Goal: Feedback & Contribution: Submit feedback/report problem

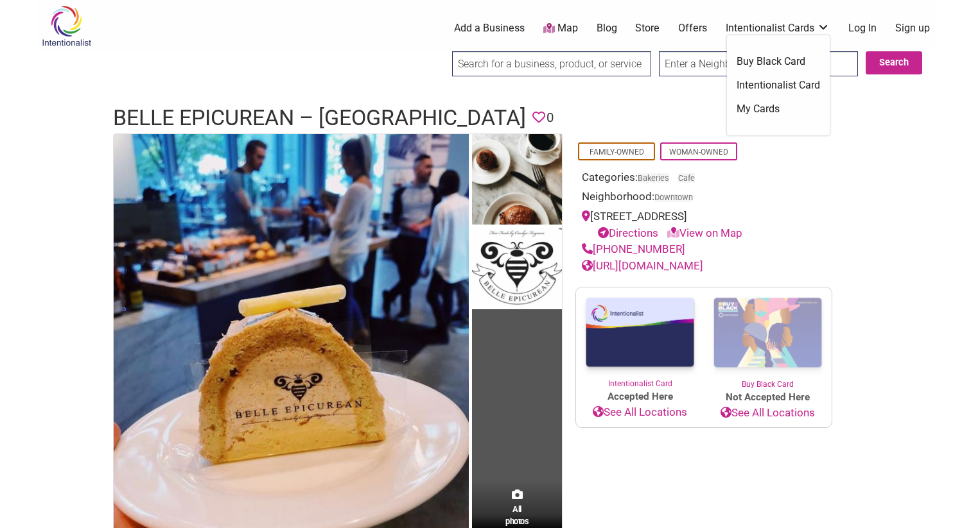
click at [768, 33] on link "Intentionalist Cards" at bounding box center [778, 28] width 104 height 14
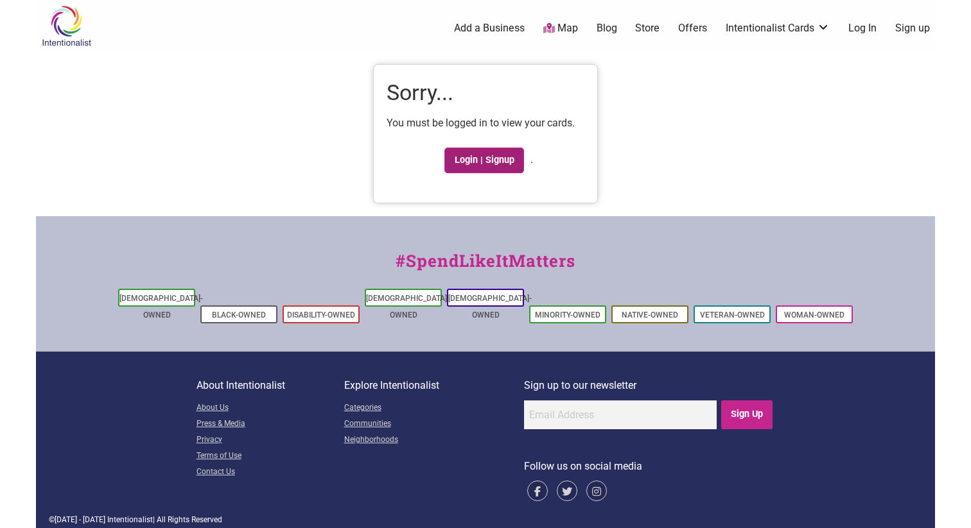
click at [496, 166] on link "Login | Signup" at bounding box center [484, 161] width 80 height 26
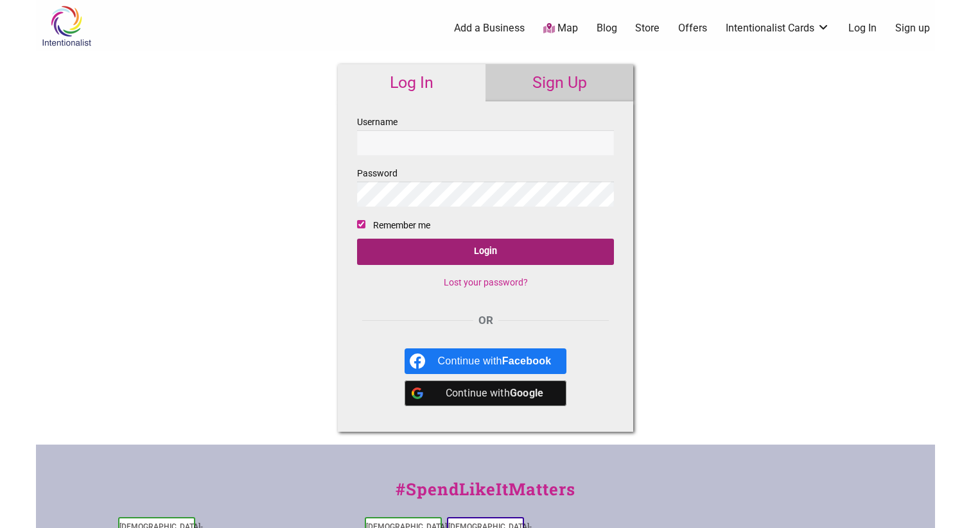
type input "[PERSON_NAME]"
click at [445, 260] on input "Login" at bounding box center [485, 252] width 257 height 26
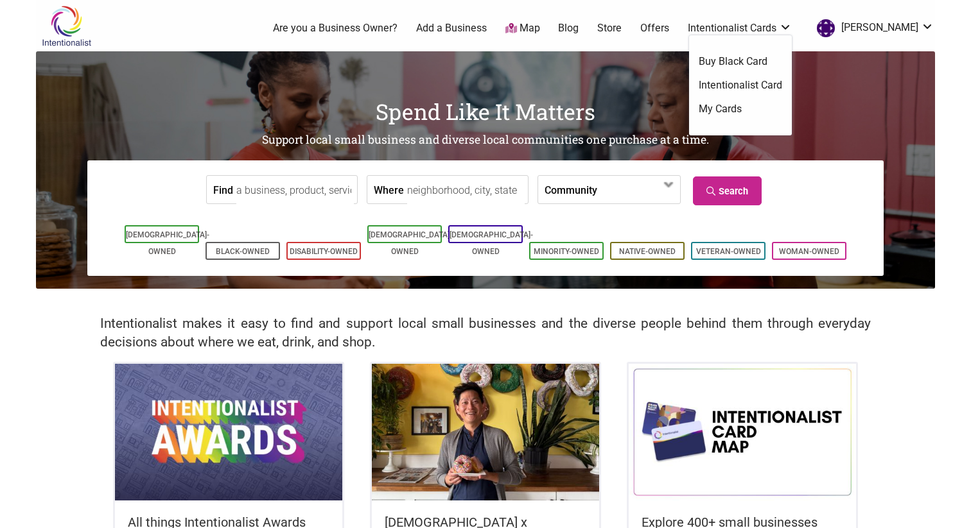
click at [750, 105] on link "My Cards" at bounding box center [740, 109] width 83 height 14
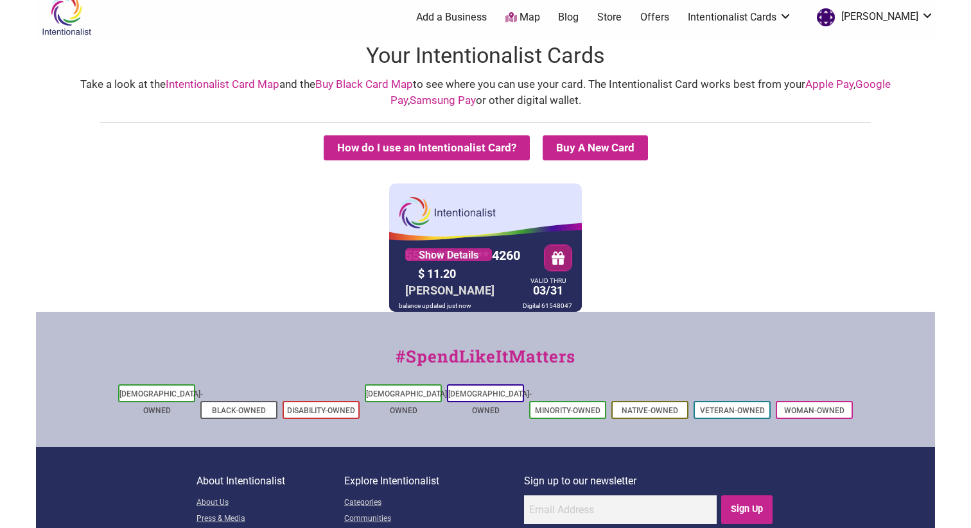
scroll to position [10, 0]
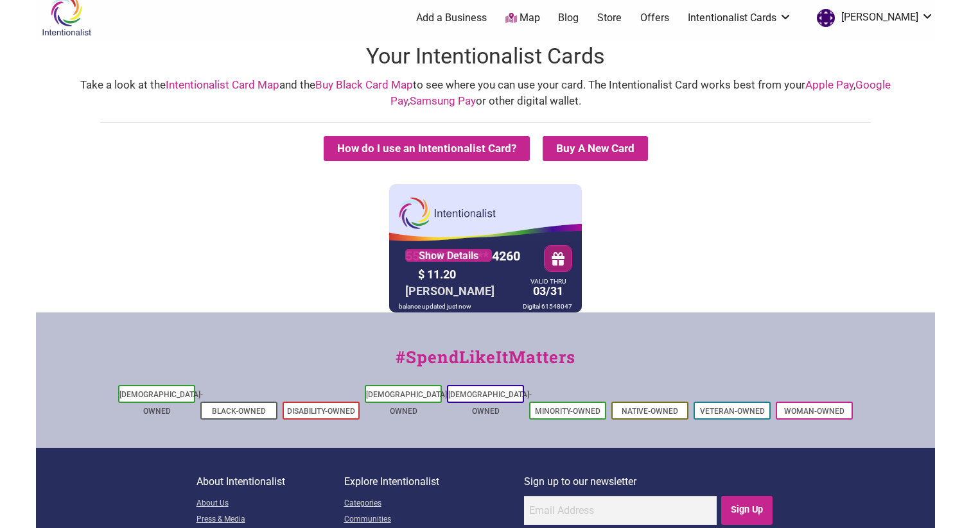
click at [557, 256] on button "button" at bounding box center [557, 259] width 27 height 26
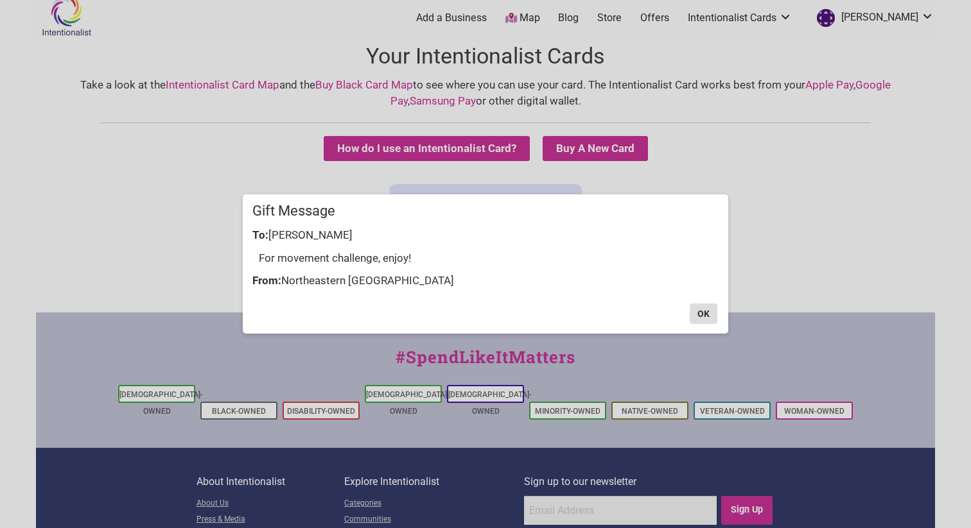
click at [707, 317] on button "OK" at bounding box center [704, 314] width 28 height 21
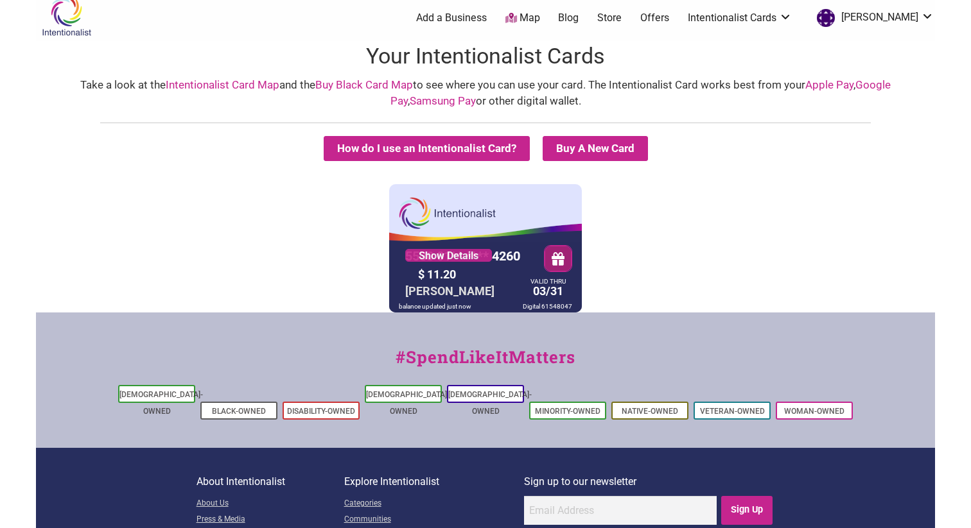
click at [532, 286] on div "VALID THRU 03/31" at bounding box center [548, 290] width 42 height 22
click at [447, 292] on div "[PERSON_NAME]" at bounding box center [450, 291] width 96 height 20
click at [448, 309] on div "balance updated just now" at bounding box center [434, 306] width 79 height 12
click at [465, 308] on div "balance updated just now" at bounding box center [434, 306] width 79 height 12
click at [458, 260] on link "Show Details" at bounding box center [448, 255] width 87 height 13
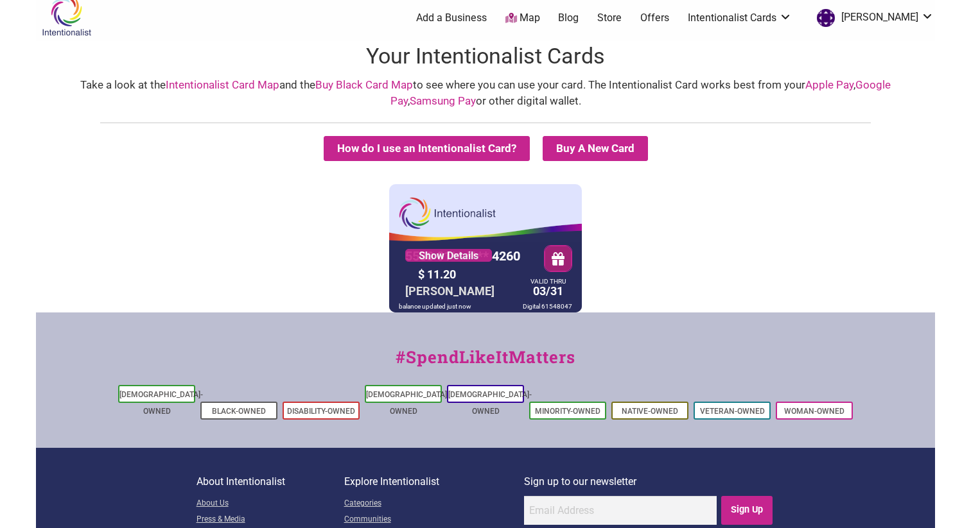
click at [560, 263] on button "button" at bounding box center [557, 258] width 27 height 26
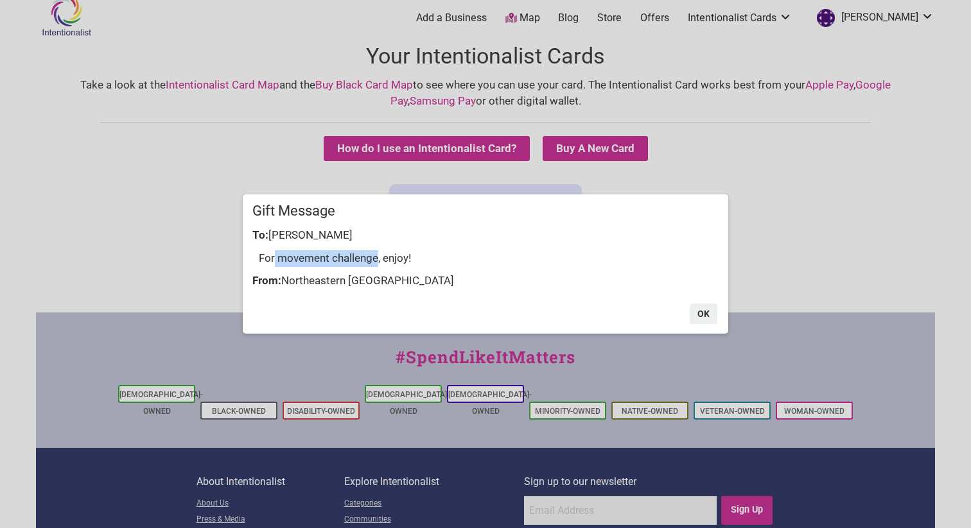
copy div "movement challenge"
drag, startPoint x: 275, startPoint y: 260, endPoint x: 376, endPoint y: 254, distance: 101.0
click at [376, 254] on div "For movement challenge, enjoy!" at bounding box center [485, 259] width 466 height 30
click at [700, 320] on button "OK" at bounding box center [704, 314] width 28 height 21
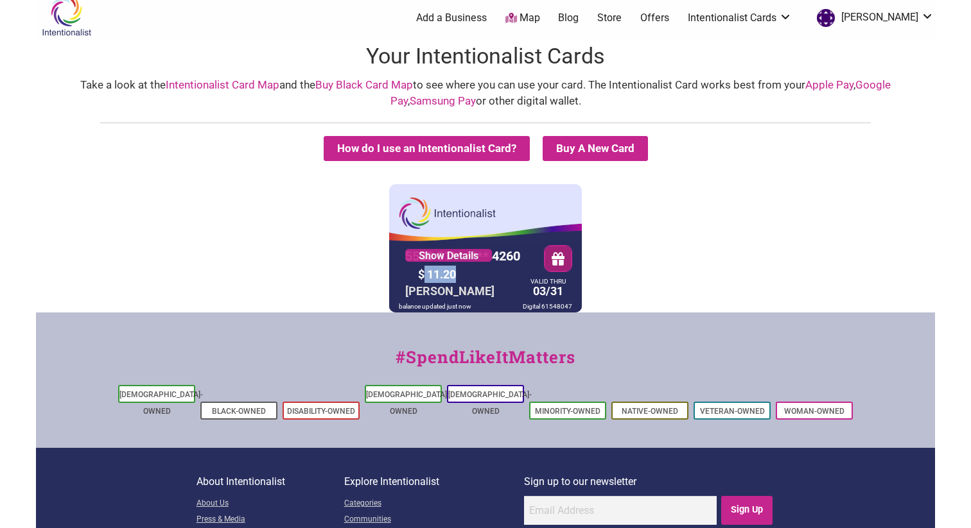
drag, startPoint x: 421, startPoint y: 273, endPoint x: 471, endPoint y: 273, distance: 50.1
click at [471, 273] on div "$ 11.20" at bounding box center [469, 275] width 109 height 20
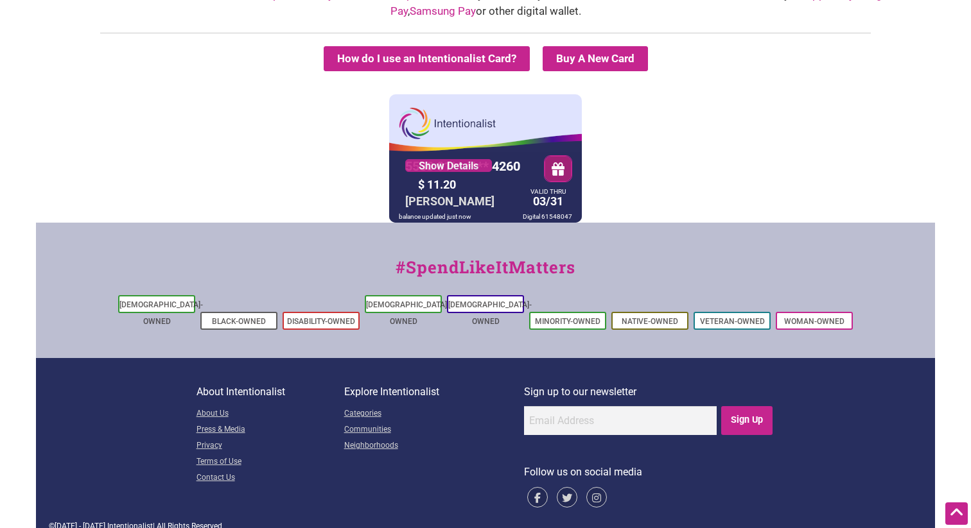
click at [442, 193] on div "YIJIA ZHAN" at bounding box center [450, 201] width 96 height 20
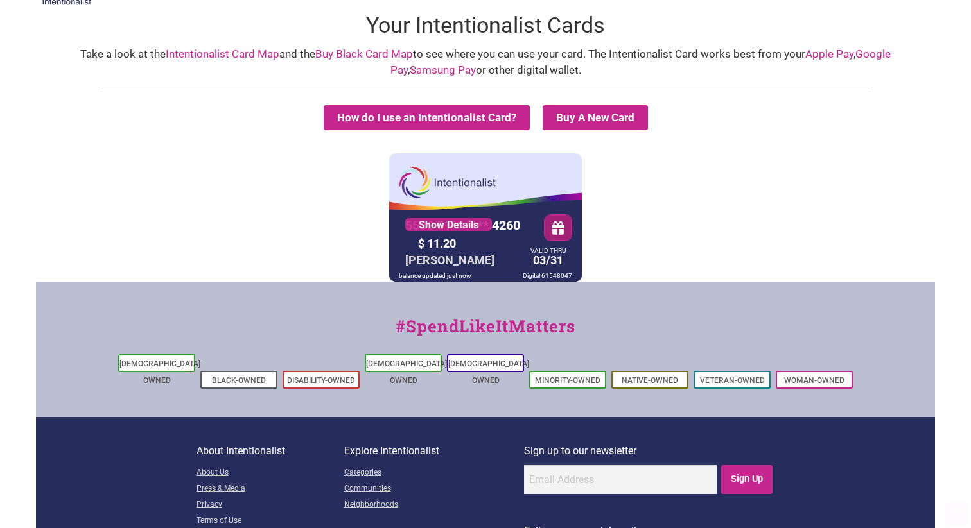
scroll to position [0, 0]
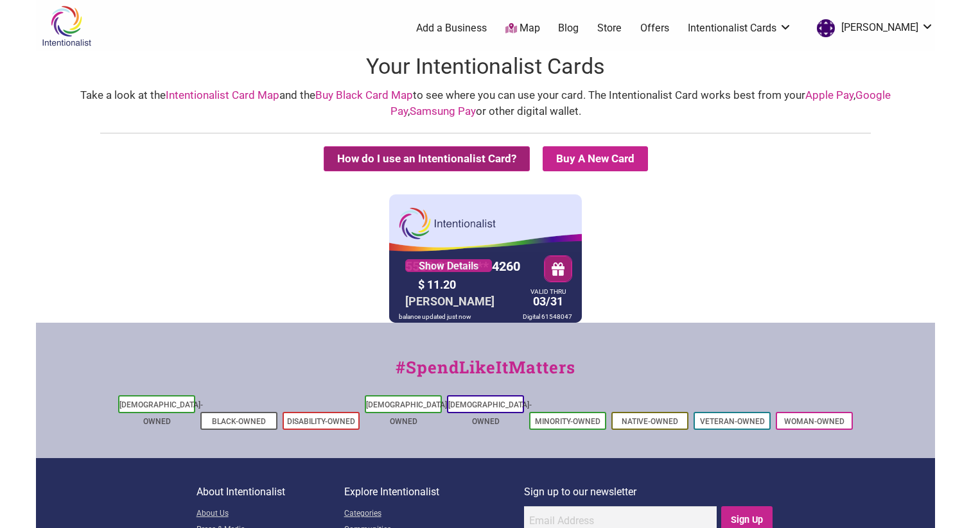
click at [479, 148] on button "How do I use an Intentionalist Card?" at bounding box center [427, 158] width 206 height 25
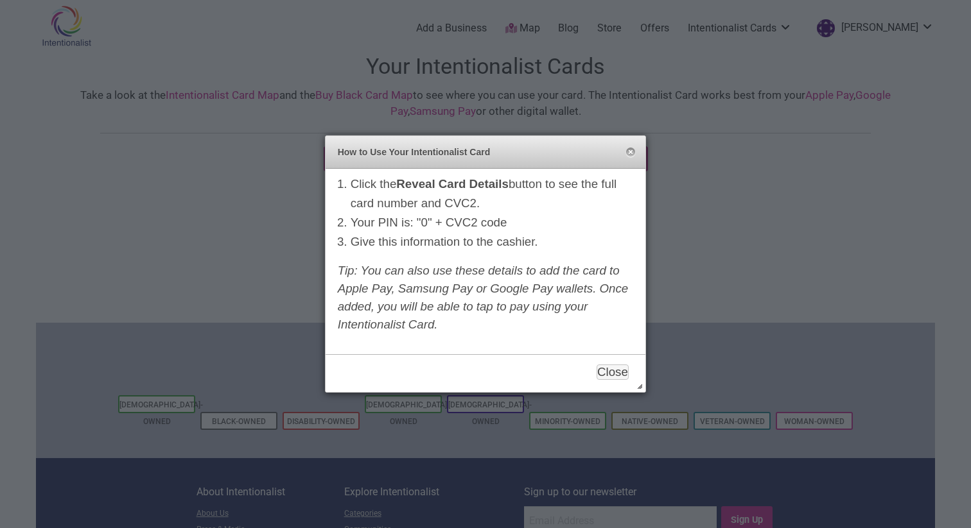
click at [627, 146] on div "How to Use Your Intentionalist Card Close" at bounding box center [486, 152] width 320 height 32
click at [604, 363] on div "Close" at bounding box center [614, 373] width 37 height 28
click at [607, 369] on button "Close" at bounding box center [612, 372] width 32 height 15
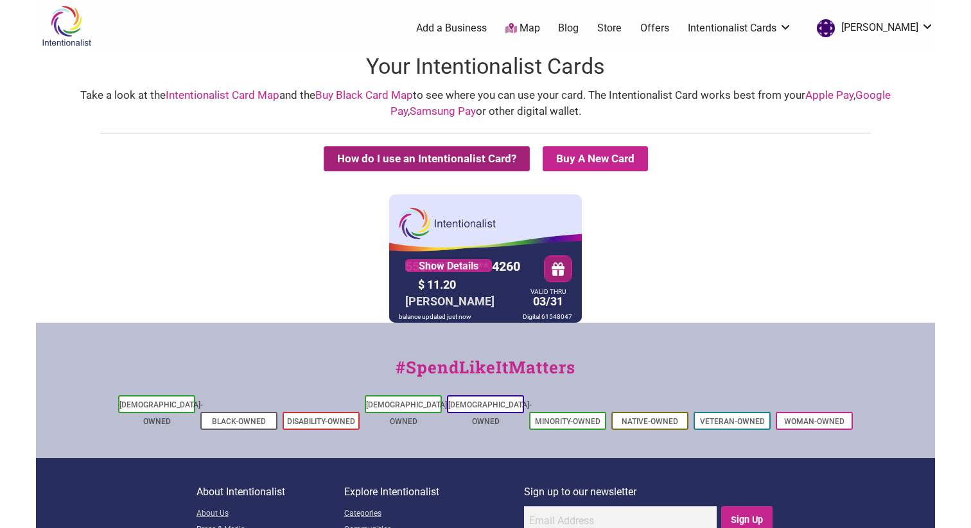
scroll to position [100, 0]
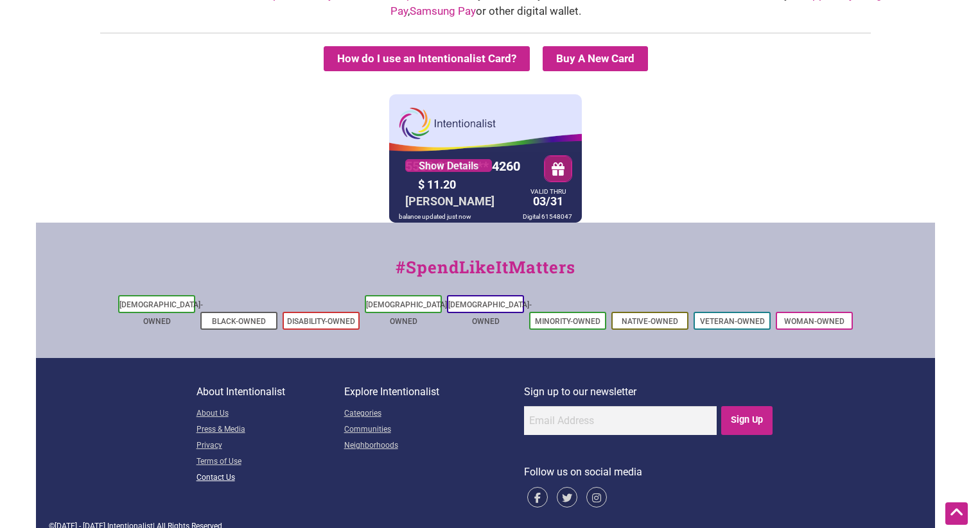
click at [229, 471] on link "Contact Us" at bounding box center [270, 479] width 148 height 16
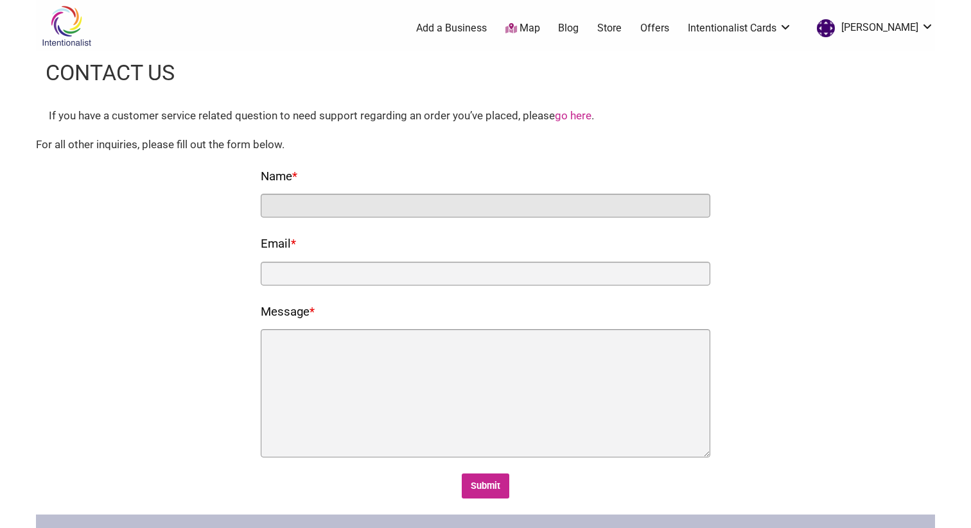
click at [372, 199] on input "Name *" at bounding box center [485, 206] width 449 height 24
type input "Yijia"
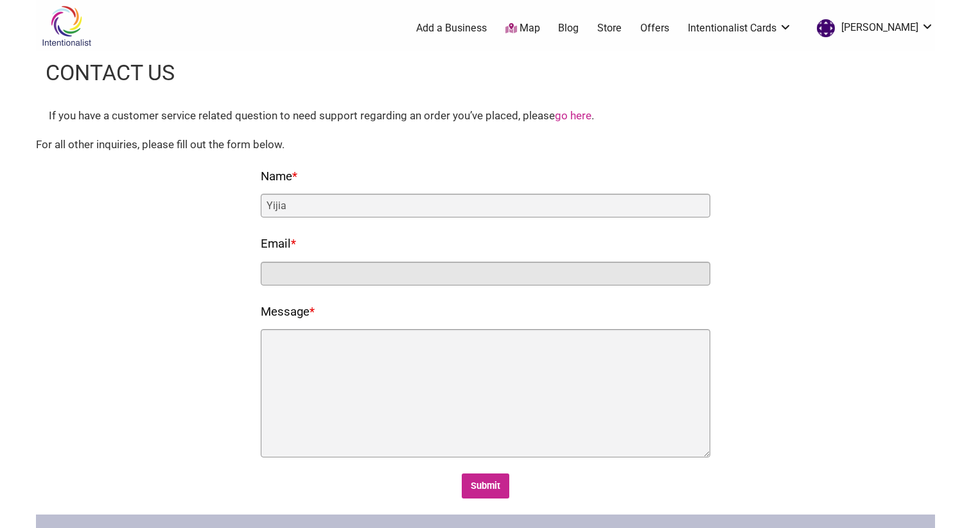
click at [374, 269] on input "Email *" at bounding box center [485, 274] width 449 height 24
type input "zhan.yij@northeastern.edu"
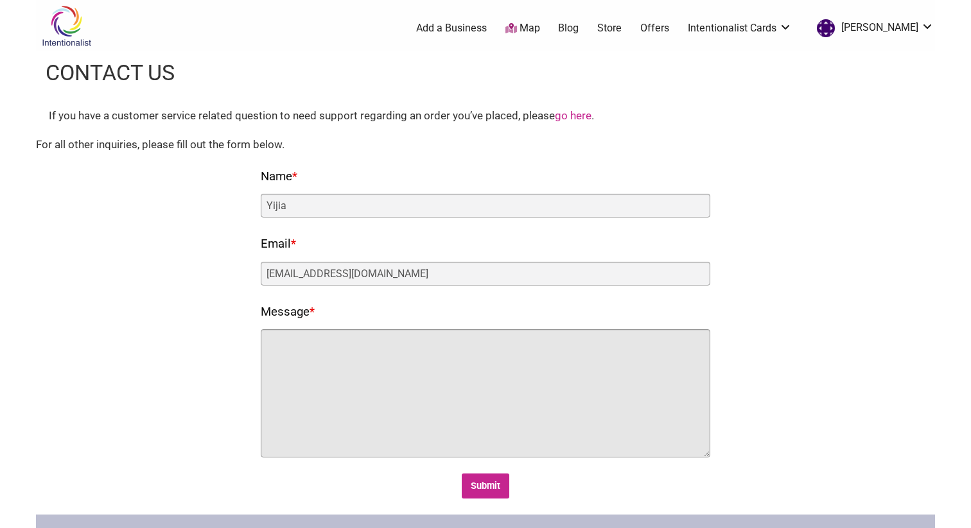
click at [375, 369] on textarea "Message *" at bounding box center [485, 393] width 449 height 128
type textarea "Y"
click at [478, 384] on textarea "Hi, I only used the Internationalist card once" at bounding box center [485, 393] width 449 height 128
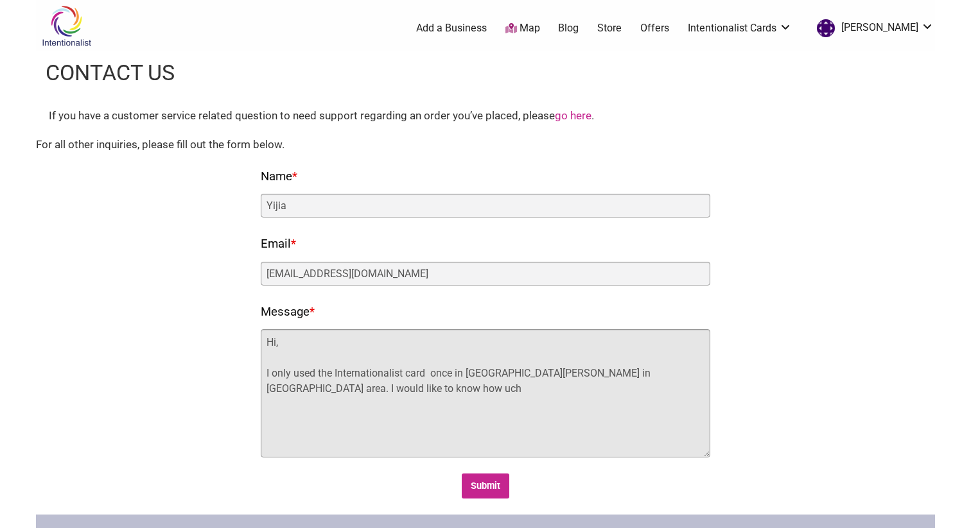
click at [265, 385] on textarea "Hi, I only used the Internationalist card once in Fuji Baker in Seattle area. I…" at bounding box center [485, 393] width 449 height 128
click at [308, 388] on textarea "Hi, I only used the Internationalist card once in Fuji Baker in Seattle area. I…" at bounding box center [485, 393] width 449 height 128
click at [344, 394] on textarea "Hi, I only used the Internationalist card once in Fuji Baker in Seattle area. I…" at bounding box center [485, 393] width 449 height 128
click at [396, 395] on textarea "Hi, I only used the Internationalist card once in Fuji Baker in Seattle area. I…" at bounding box center [485, 393] width 449 height 128
click at [292, 374] on textarea "Hi, I only used the Internationalist card once in Fuji Baker in Seattle area. I…" at bounding box center [485, 393] width 449 height 128
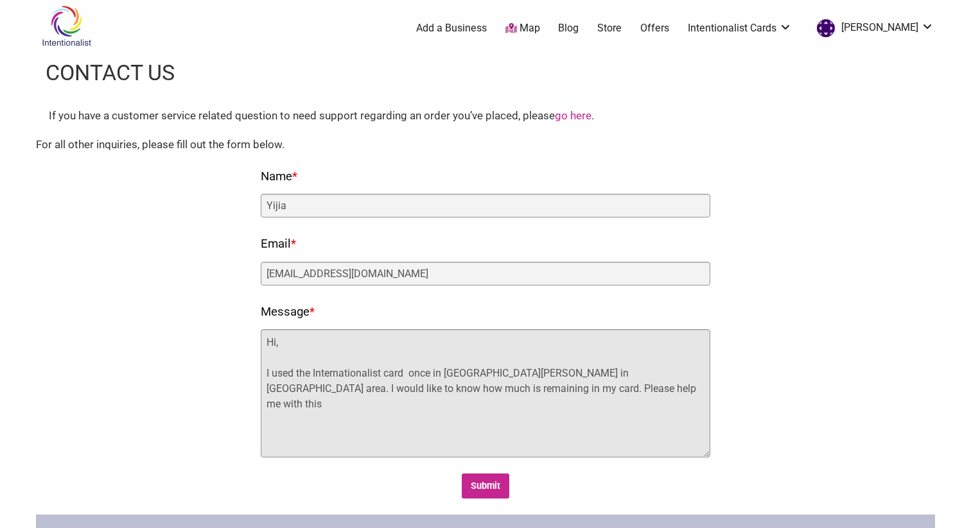
drag, startPoint x: 410, startPoint y: 374, endPoint x: 557, endPoint y: 372, distance: 147.0
click at [557, 372] on textarea "Hi, I used the Internationalist card once in Fuji Baker in Seattle area. I woul…" at bounding box center [485, 393] width 449 height 128
click at [561, 397] on textarea "Hi, I used the Internationalist card now. I would like to know how much is rema…" at bounding box center [485, 393] width 449 height 128
type textarea "Hi, I used the Internationalist card now. I would like to know how much is rema…"
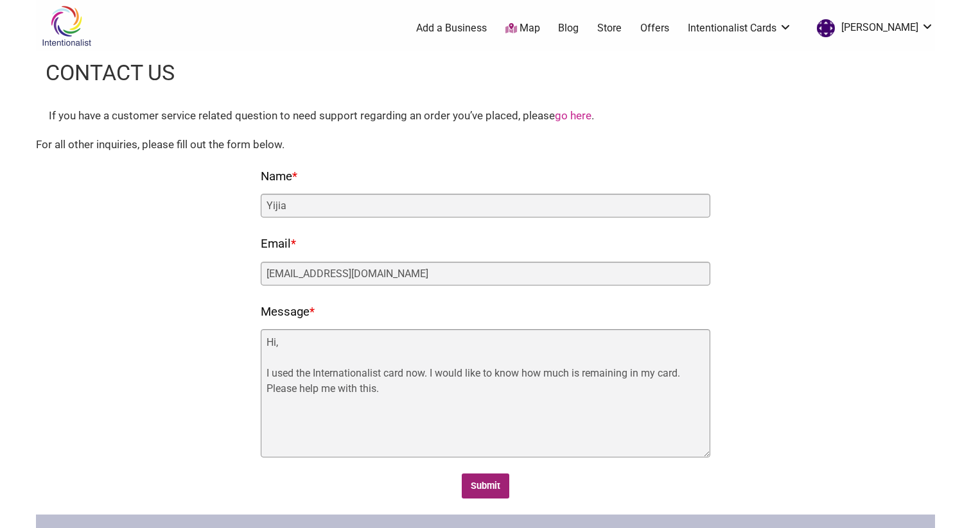
click at [491, 497] on input "Submit" at bounding box center [486, 486] width 48 height 25
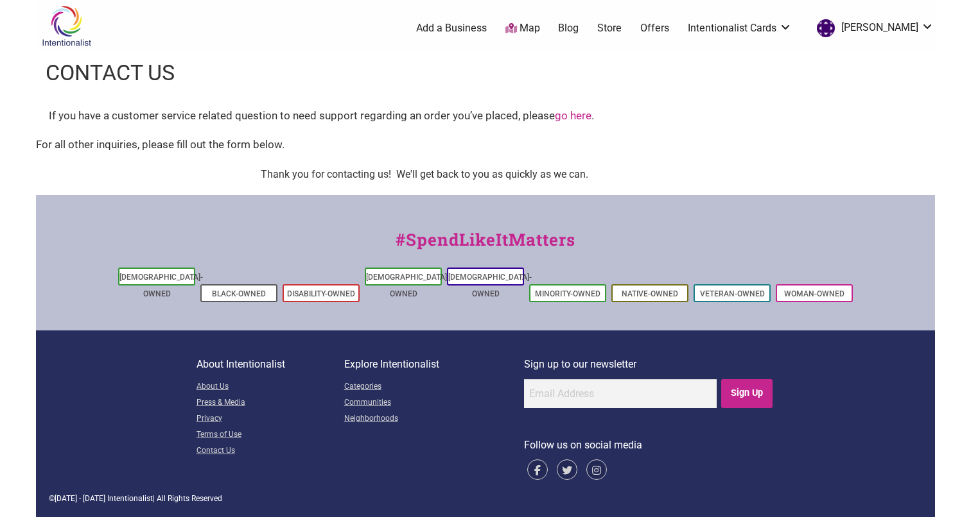
click at [577, 122] on div "If you have a customer service related question to need support regarding an or…" at bounding box center [485, 116] width 873 height 17
click at [582, 115] on link "go here" at bounding box center [573, 115] width 37 height 13
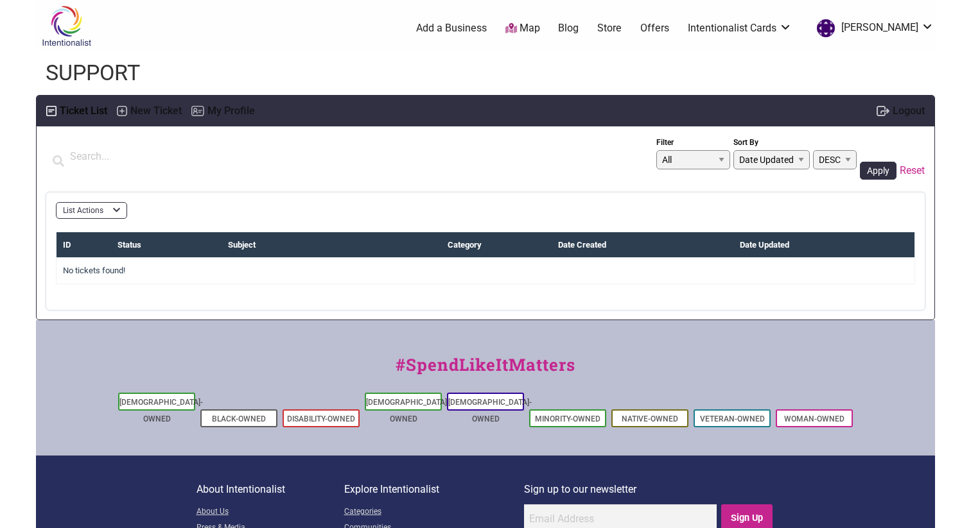
click at [540, 22] on link "Map" at bounding box center [522, 28] width 35 height 15
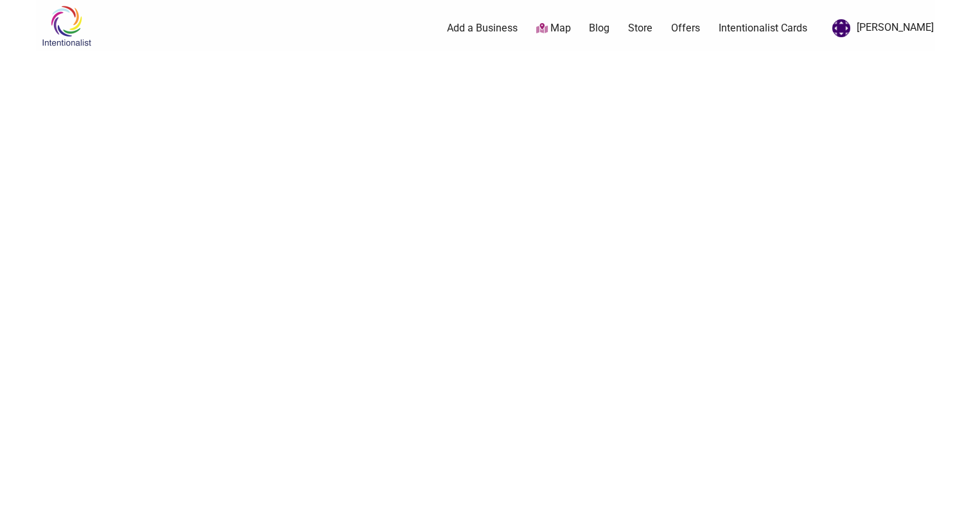
click at [571, 32] on link "Map" at bounding box center [553, 28] width 35 height 15
click at [571, 25] on link "Map" at bounding box center [553, 28] width 35 height 15
click at [87, 31] on img at bounding box center [66, 26] width 61 height 42
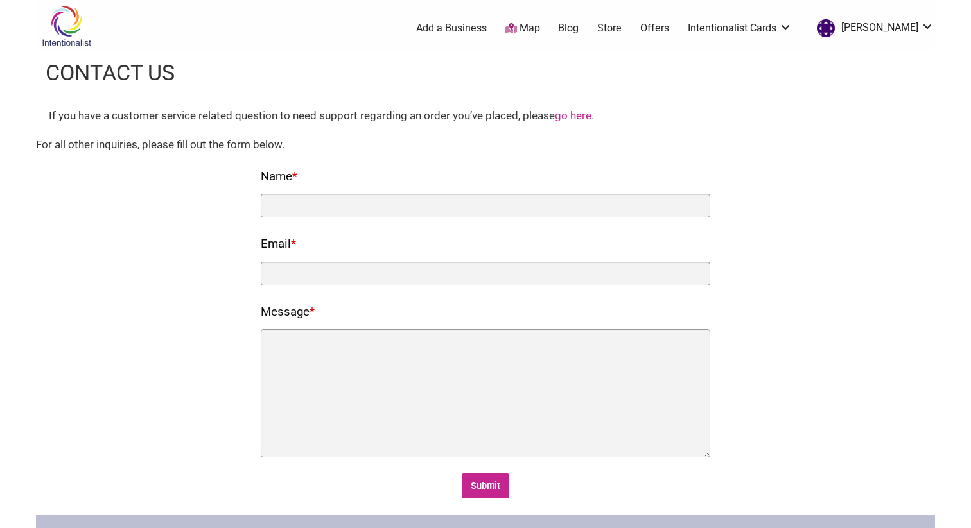
click at [216, 222] on div "Fields marked with an * are required Name * Email * Message * Submit If you are…" at bounding box center [485, 332] width 873 height 333
click at [538, 35] on ul "0 Add a Business Map Blog Store Offers Intentionalist Cards Buy Black Card Inte…" at bounding box center [546, 28] width 794 height 23
click at [540, 28] on link "Map" at bounding box center [522, 28] width 35 height 15
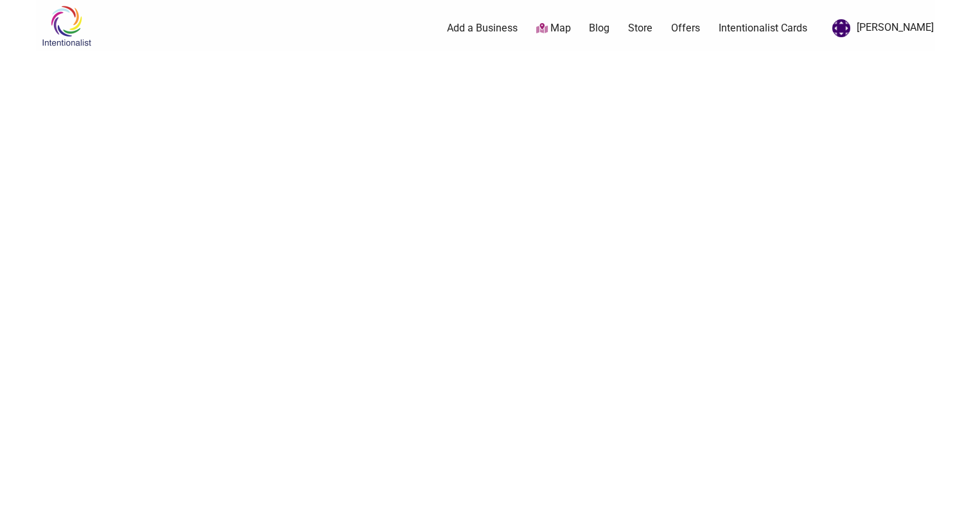
click at [76, 33] on img at bounding box center [66, 26] width 61 height 42
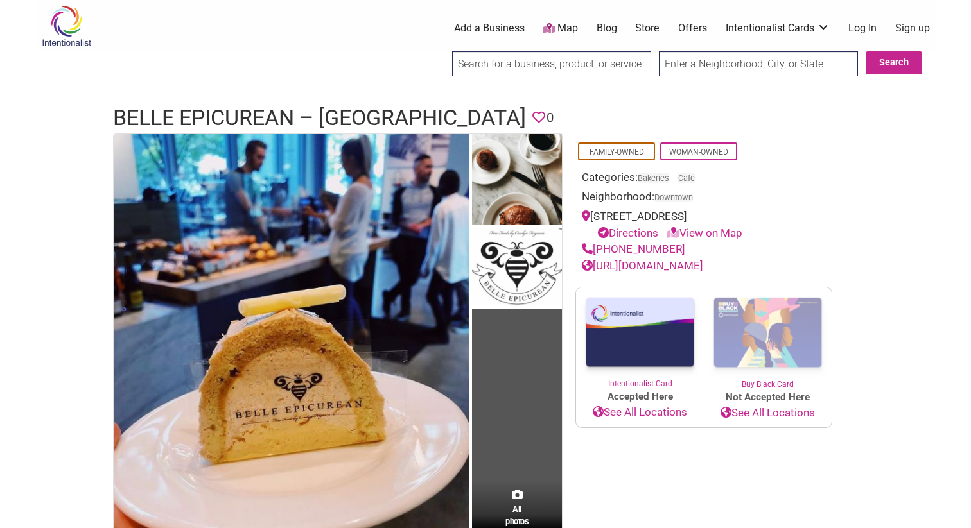
click at [703, 270] on link "https://www.belleepicurean.com/" at bounding box center [642, 265] width 121 height 13
click at [566, 33] on link "Map" at bounding box center [560, 28] width 35 height 15
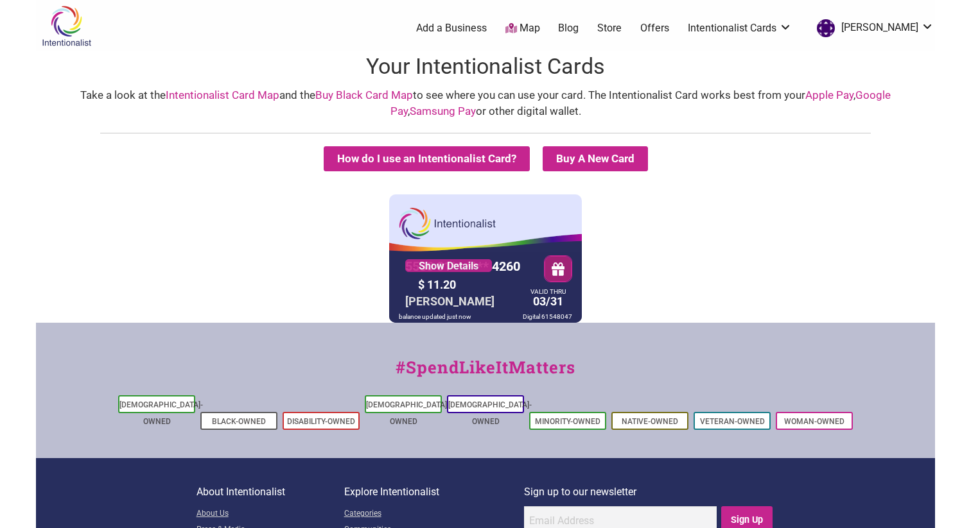
click at [218, 241] on div "5530 01** **** 4260 Show Details $ 11.20 YIJIA ZHAN VALID THRU 03/31 balance up…" at bounding box center [485, 259] width 892 height 128
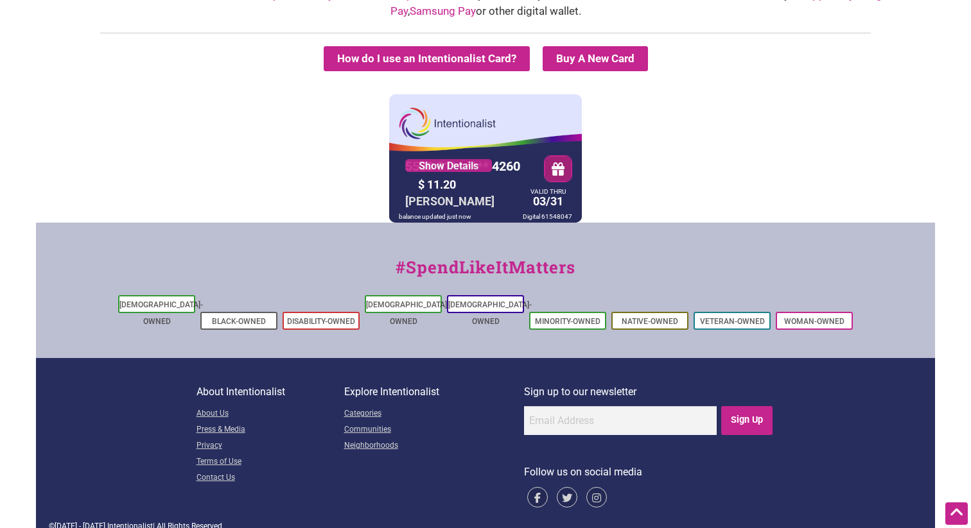
click at [571, 171] on button "button" at bounding box center [557, 169] width 27 height 26
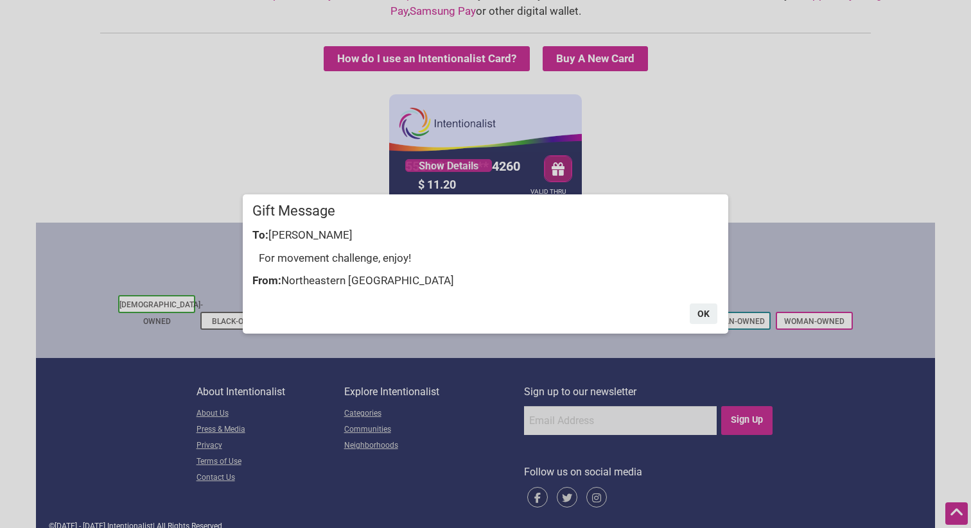
click at [631, 144] on div "× Gift Message To: [PERSON_NAME] For movement challenge, enjoy! From: Northeast…" at bounding box center [485, 264] width 971 height 528
click at [699, 317] on button "OK" at bounding box center [704, 314] width 28 height 21
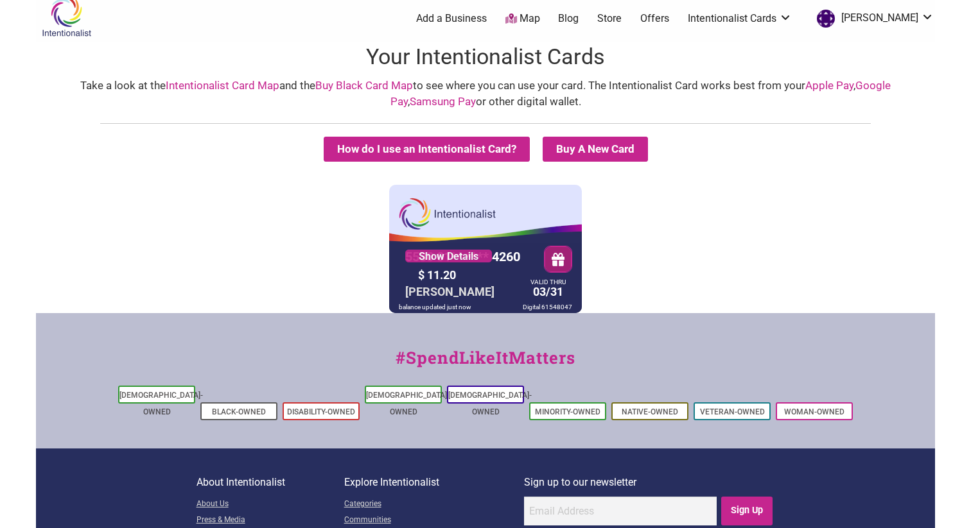
scroll to position [0, 0]
